Goal: Find specific page/section: Find specific page/section

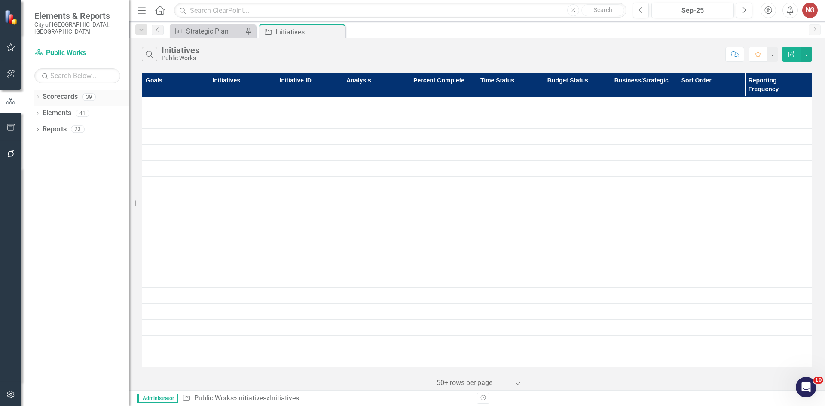
click at [40, 95] on icon "Dropdown" at bounding box center [37, 97] width 6 height 5
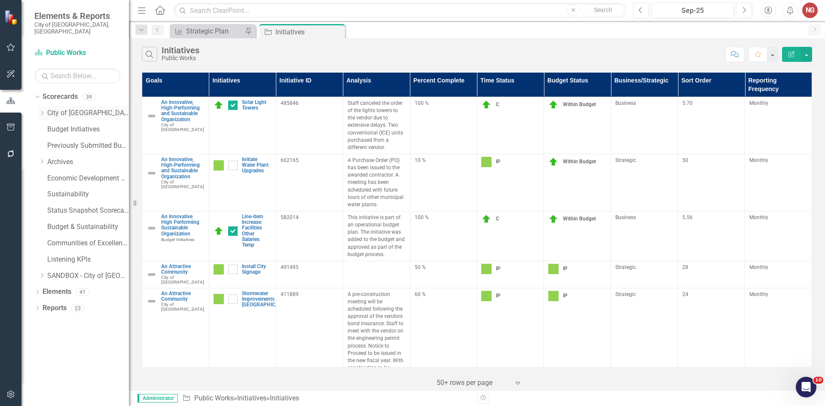
click at [42, 110] on div "Dropdown City of [GEOGRAPHIC_DATA]" at bounding box center [84, 113] width 90 height 14
click at [41, 110] on icon "Dropdown" at bounding box center [42, 112] width 6 height 5
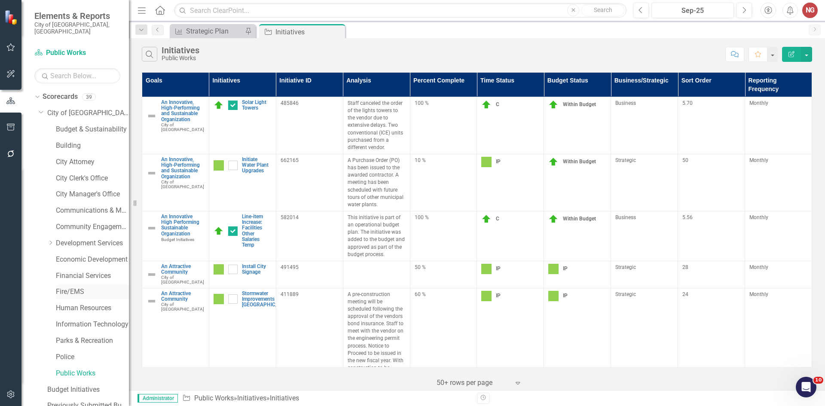
click at [66, 287] on link "Fire/EMS" at bounding box center [92, 292] width 73 height 10
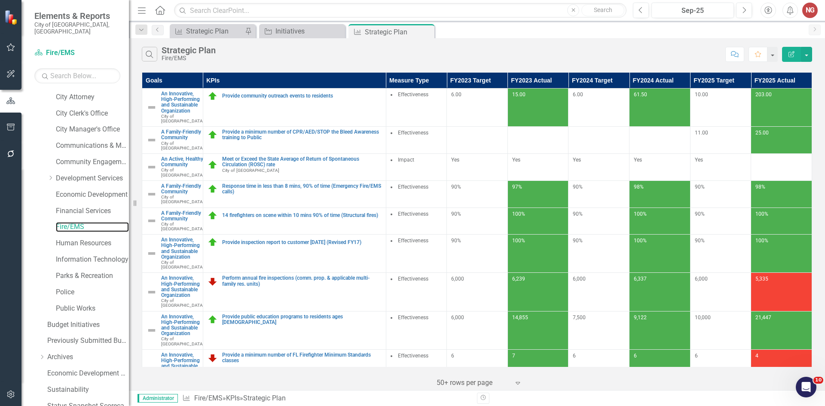
scroll to position [165, 0]
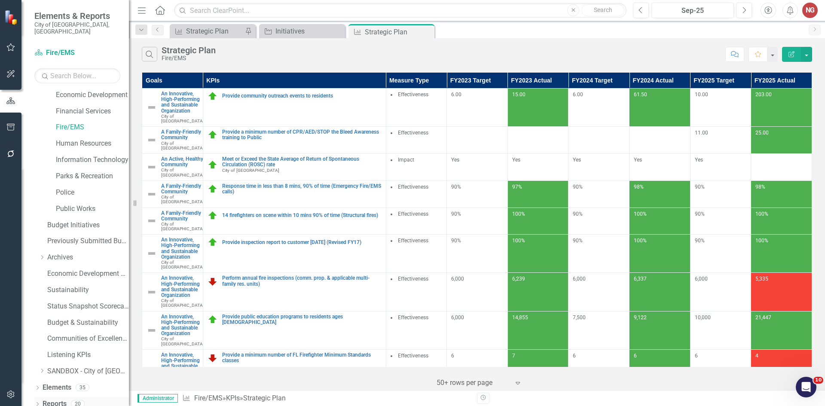
click at [37, 403] on icon "Dropdown" at bounding box center [37, 405] width 6 height 5
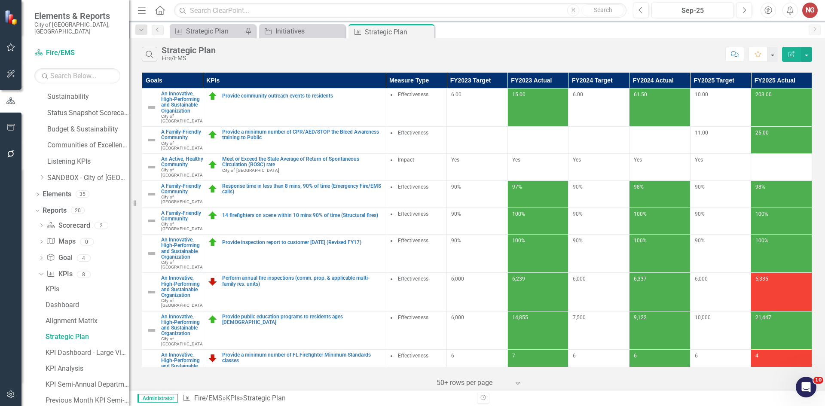
scroll to position [465, 0]
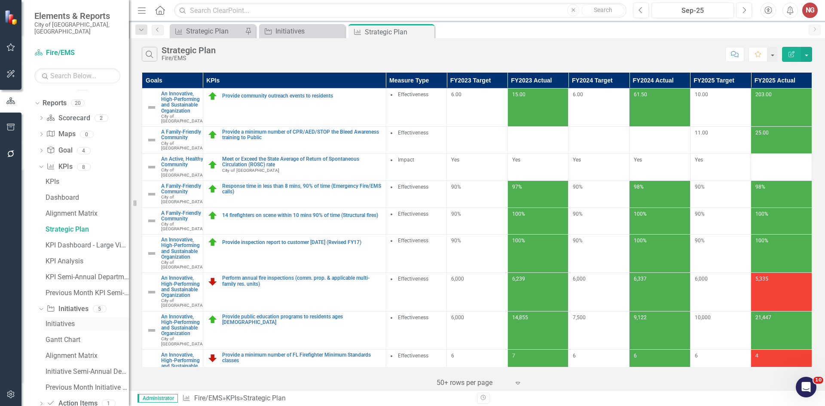
click at [62, 323] on link "Initiatives" at bounding box center [86, 324] width 86 height 14
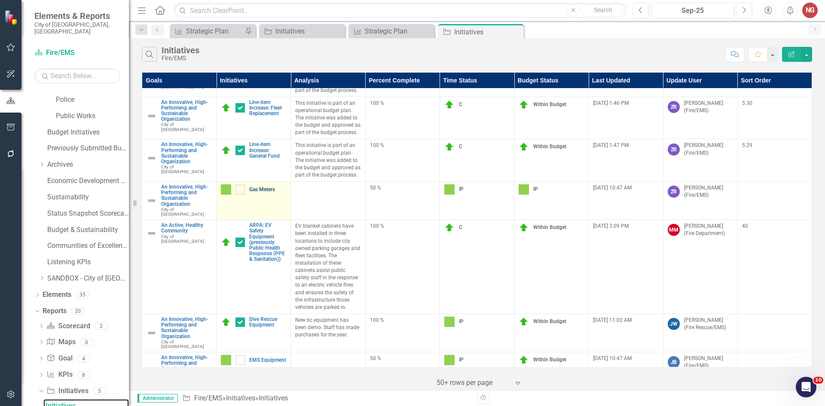
scroll to position [258, 0]
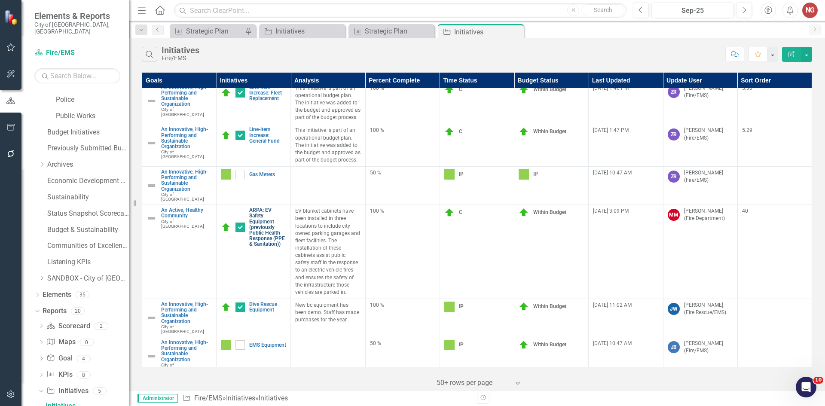
click at [254, 225] on link "ARPA: EV Safety Equipment (previously Public Health Response (PPE & Sanitation))" at bounding box center [267, 228] width 37 height 40
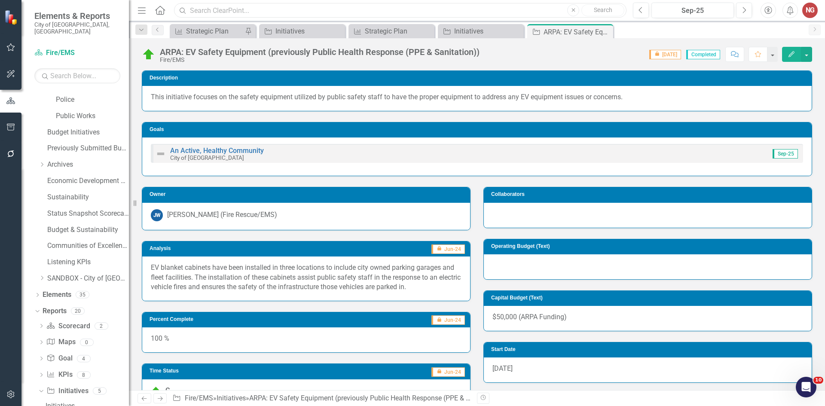
click at [219, 9] on input "text" at bounding box center [400, 10] width 453 height 15
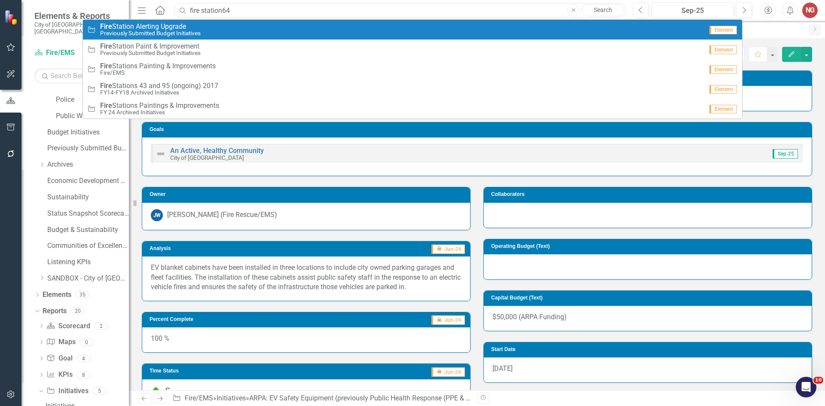
click at [223, 9] on input "fire station64" at bounding box center [400, 10] width 453 height 15
type input "fire station 64"
click at [221, 27] on span "Fire Station 64 : Site Plan, Design, Construction" at bounding box center [170, 27] width 141 height 8
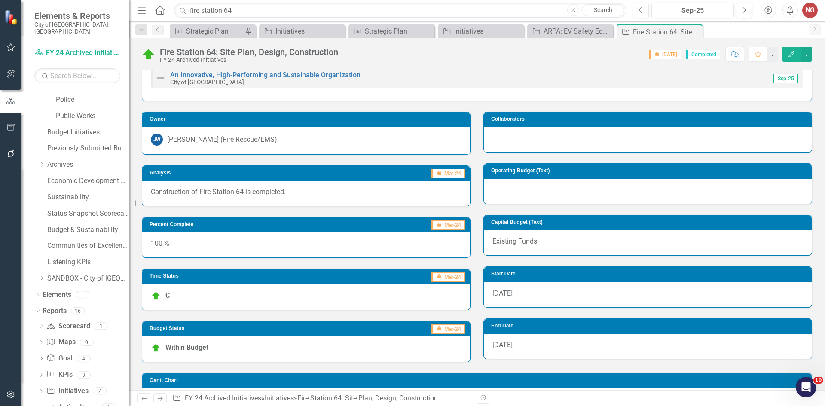
scroll to position [33, 0]
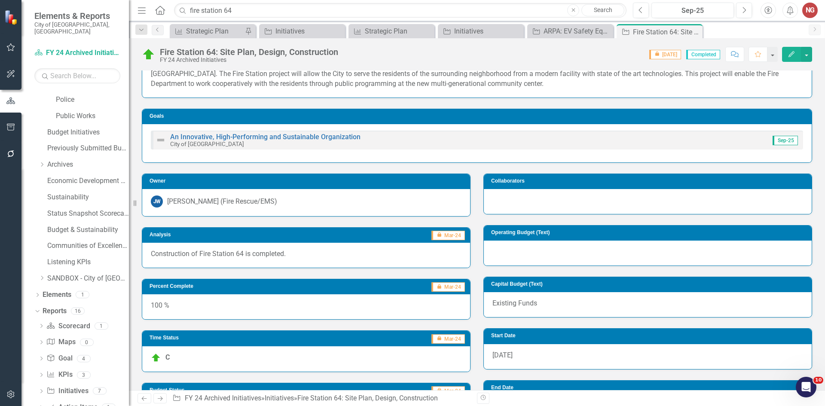
drag, startPoint x: 286, startPoint y: 254, endPoint x: 139, endPoint y: 251, distance: 147.0
click at [139, 251] on div "Analysis icon.lock Mar-24 Construction of Fire Station 64 is completed." at bounding box center [306, 243] width 342 height 52
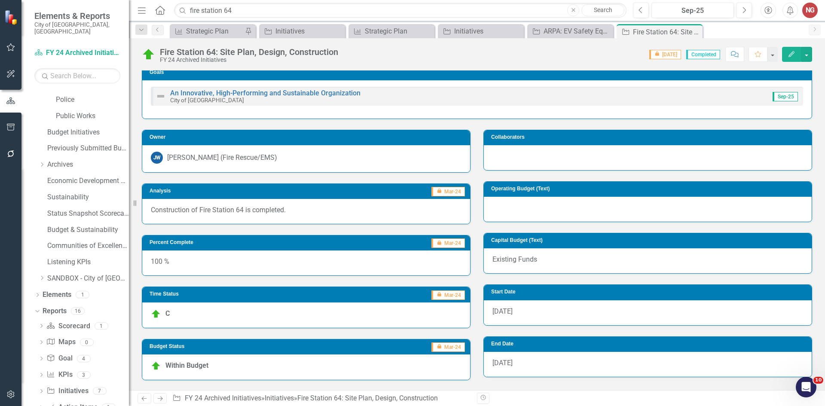
scroll to position [0, 0]
